Goal: Transaction & Acquisition: Purchase product/service

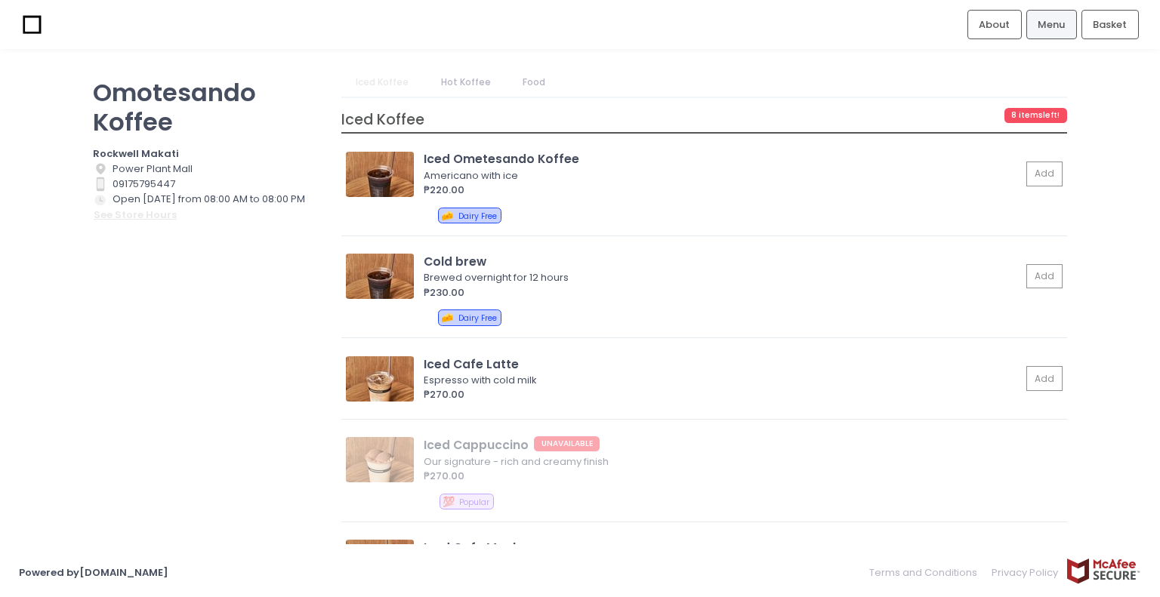
click at [146, 209] on button "see store hours" at bounding box center [135, 215] width 85 height 17
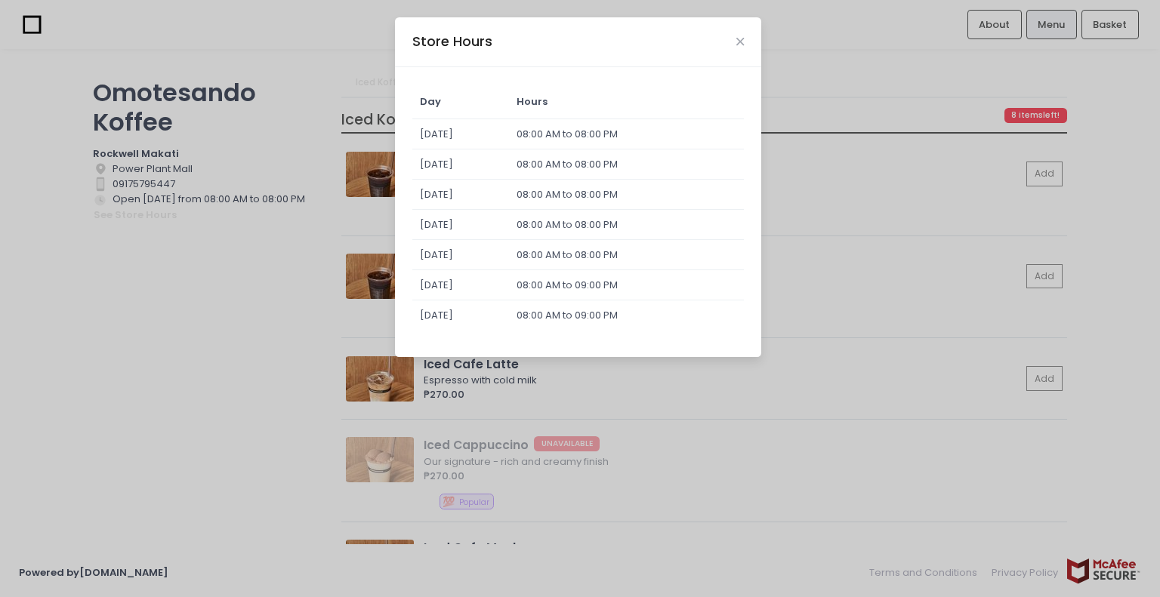
click at [209, 276] on div "Store Hours Day Hours [DATE] 08:00 AM to 08:00 PM [DATE] 08:00 AM to 08:00 PM […" at bounding box center [580, 298] width 1160 height 597
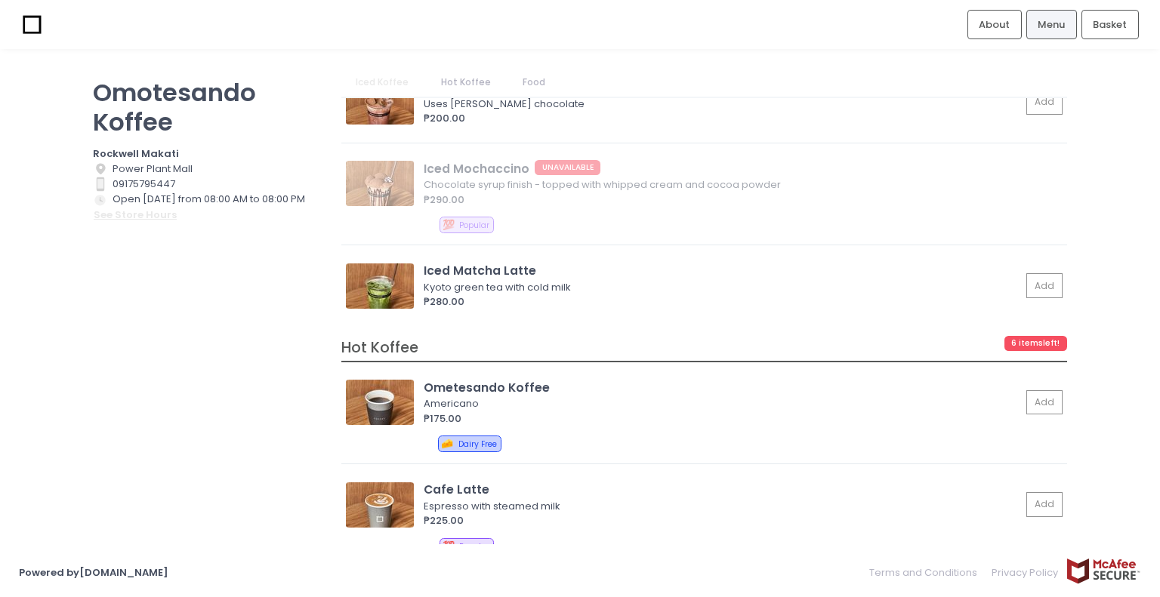
scroll to position [554, 0]
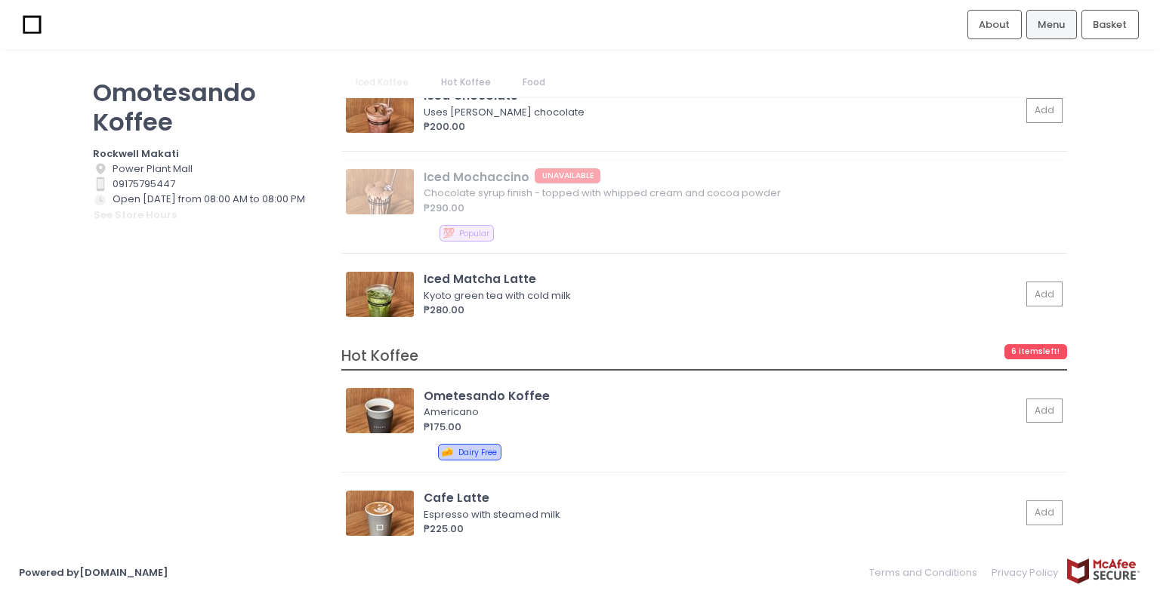
click at [391, 186] on div "Iced Mochaccino UNAVAILABLE Chocolate syrup finish - topped with whipped cream …" at bounding box center [703, 208] width 725 height 92
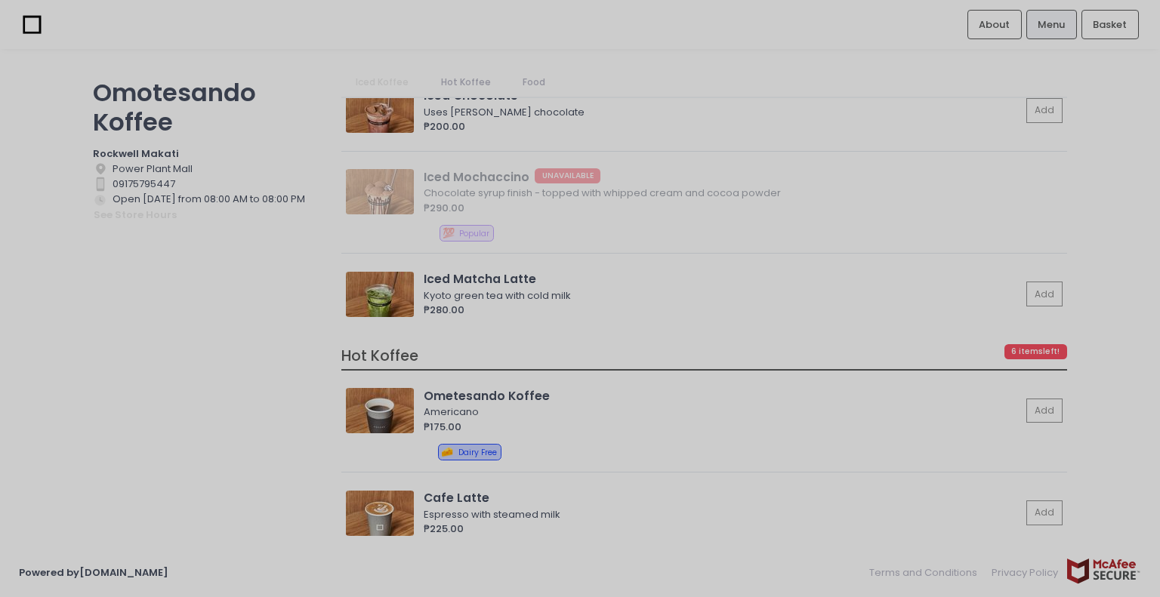
drag, startPoint x: 399, startPoint y: 183, endPoint x: 397, endPoint y: 175, distance: 8.4
click at [397, 175] on div at bounding box center [580, 298] width 1160 height 597
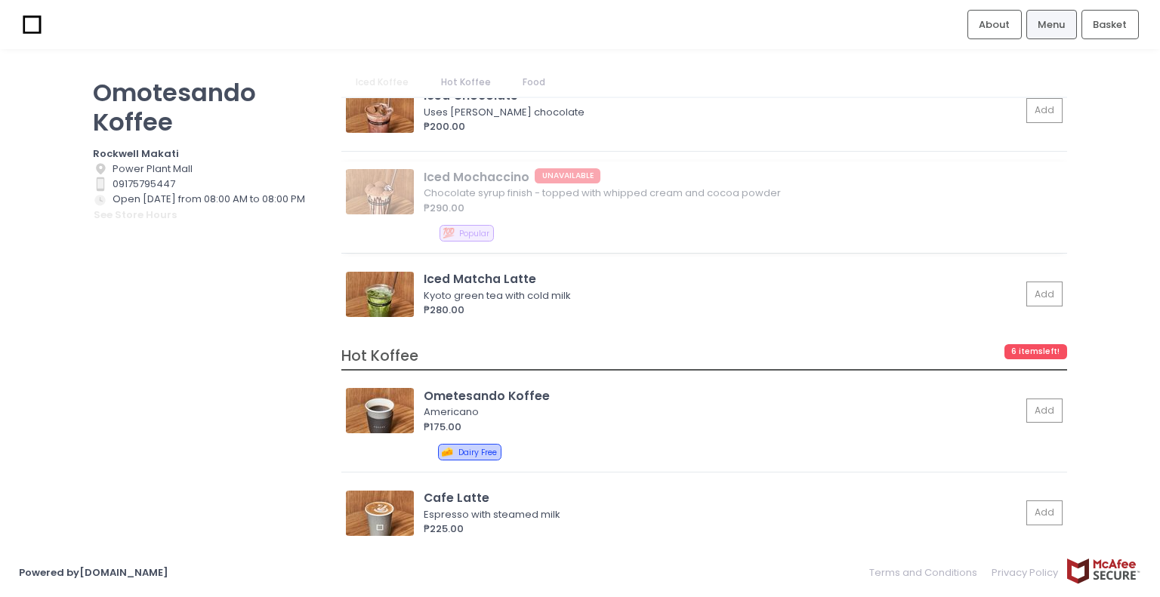
click at [709, 209] on div "Iced Mochaccino UNAVAILABLE Chocolate syrup finish - topped with whipped cream …" at bounding box center [703, 208] width 725 height 92
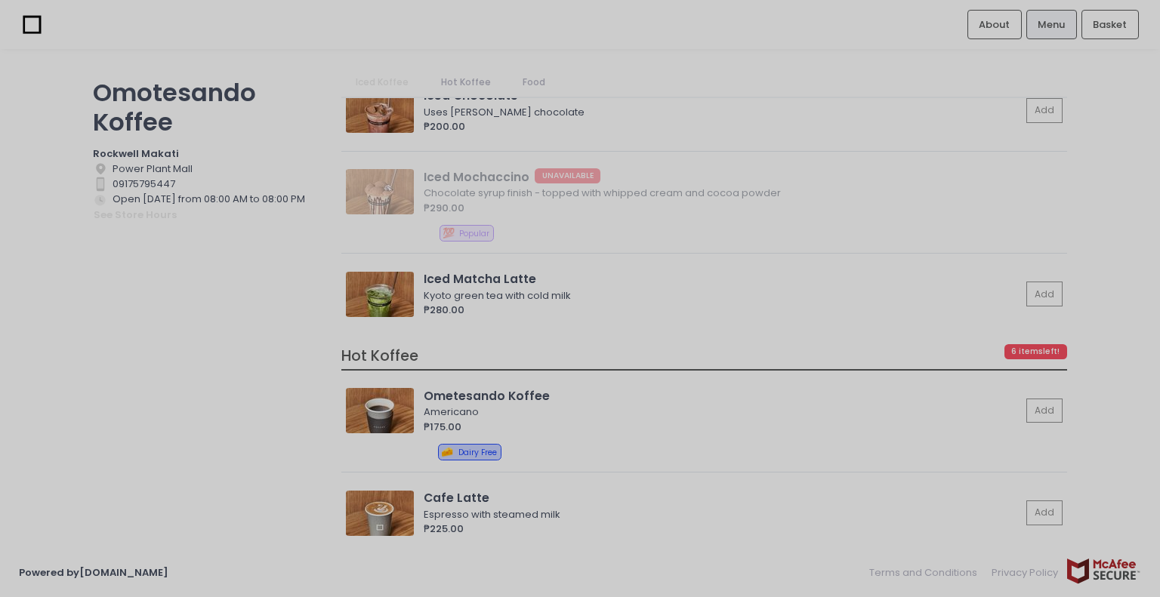
click at [557, 171] on div at bounding box center [580, 298] width 1160 height 597
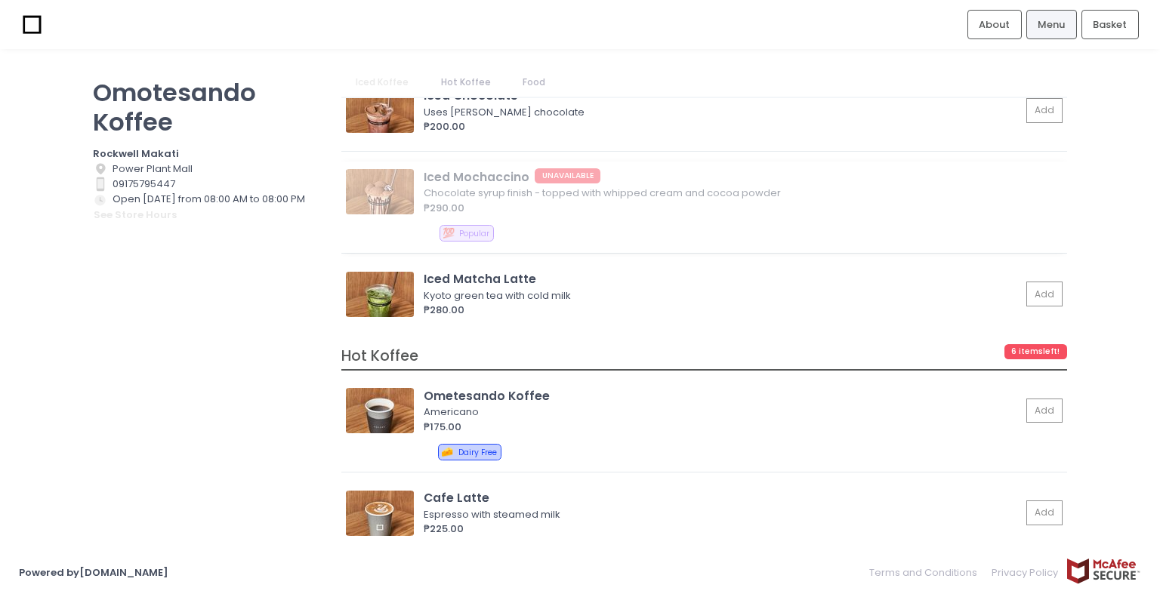
click at [459, 196] on div "Iced Mochaccino UNAVAILABLE Chocolate syrup finish - topped with whipped cream …" at bounding box center [703, 208] width 725 height 92
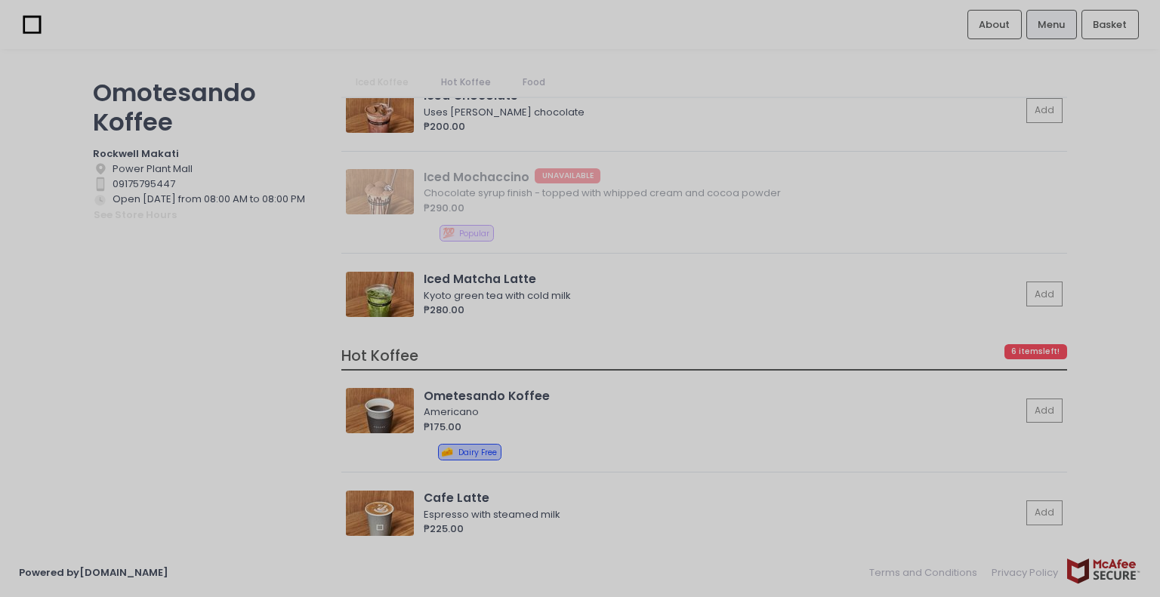
click at [519, 124] on div at bounding box center [580, 298] width 1160 height 597
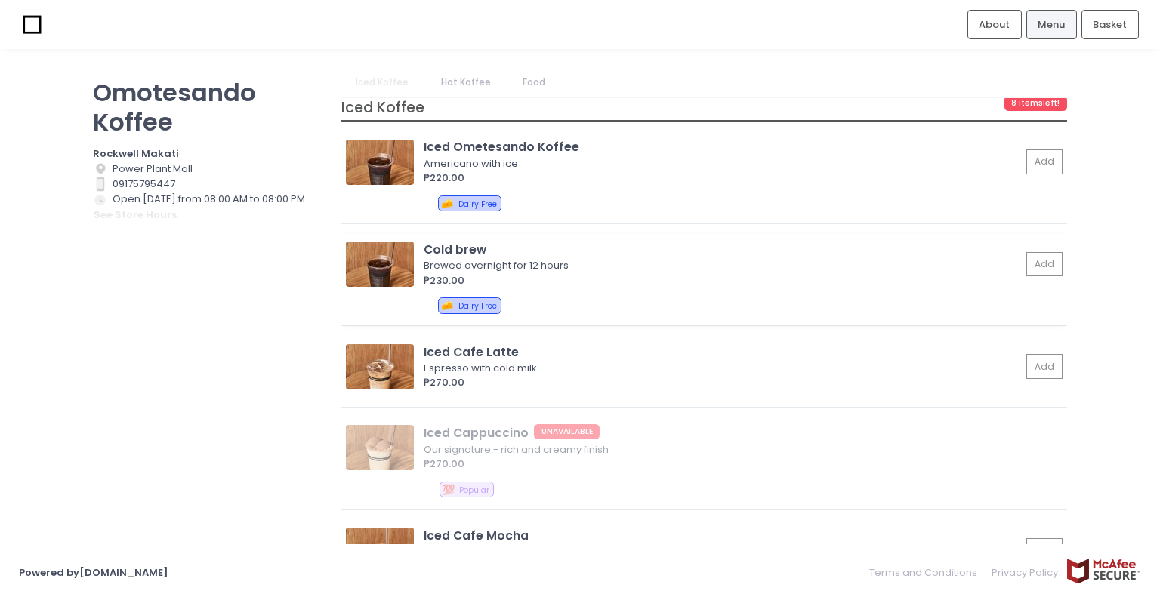
scroll to position [0, 0]
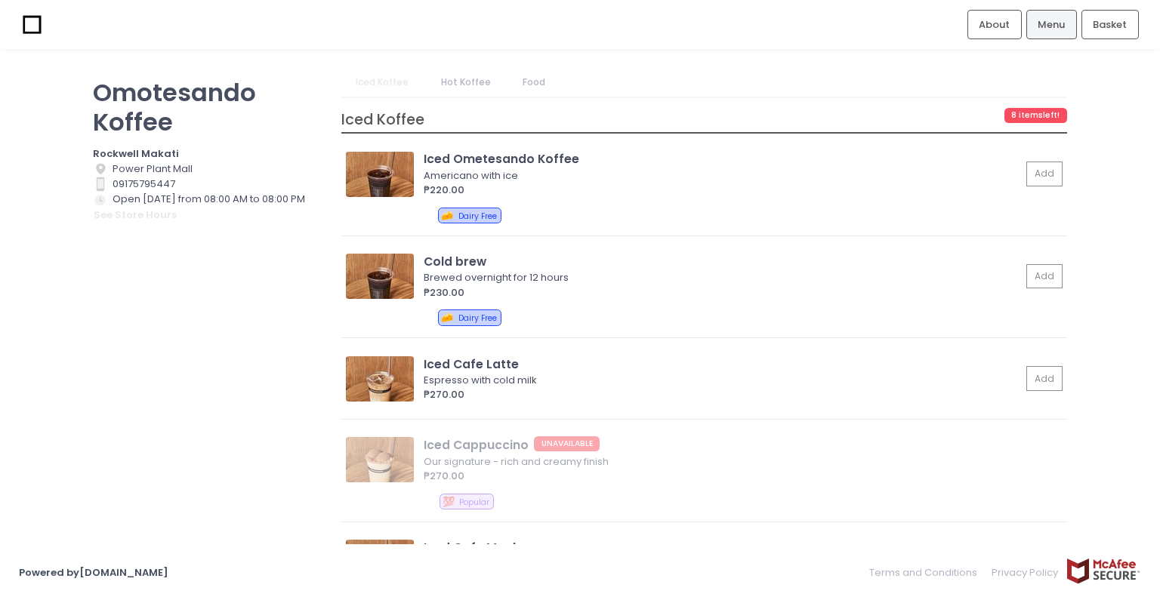
click at [536, 82] on link "Food" at bounding box center [533, 82] width 52 height 29
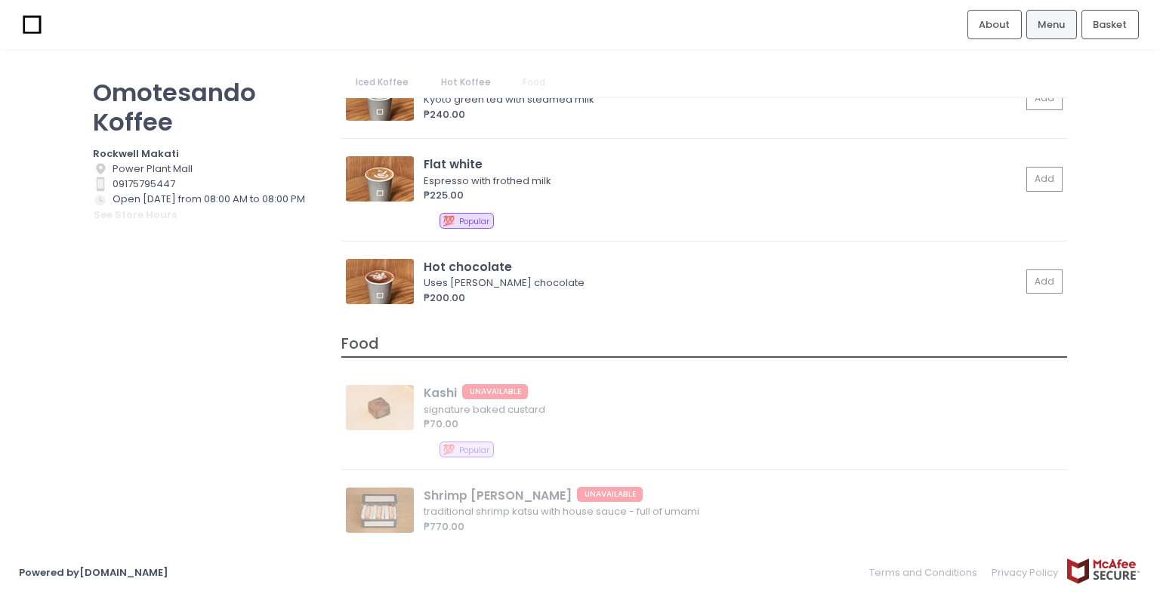
scroll to position [1233, 0]
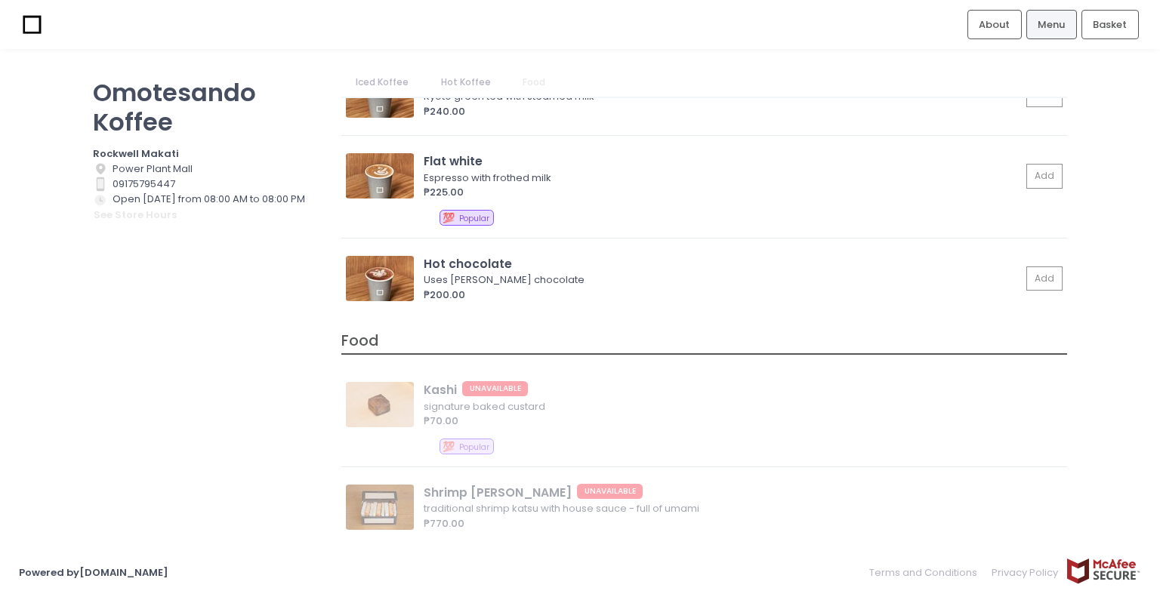
click at [397, 80] on link "Iced Koffee" at bounding box center [382, 82] width 82 height 29
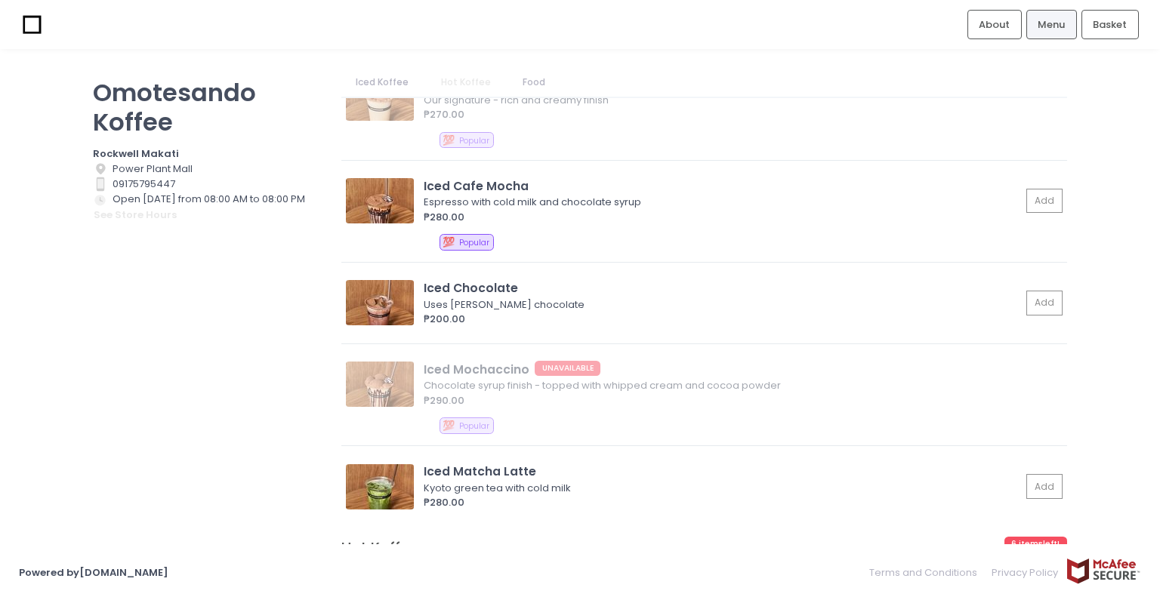
scroll to position [377, 0]
